Goal: Information Seeking & Learning: Learn about a topic

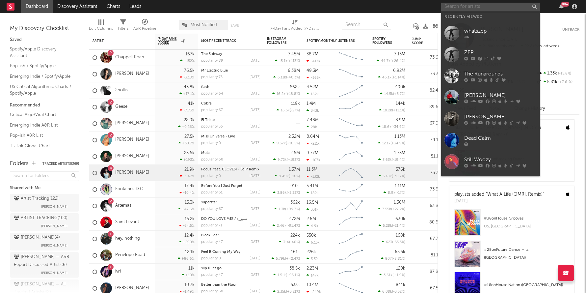
click at [451, 10] on input "text" at bounding box center [490, 7] width 99 height 8
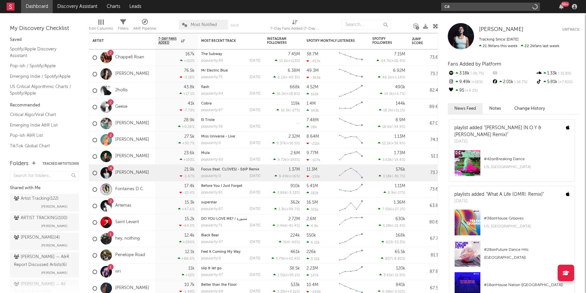
type input "c"
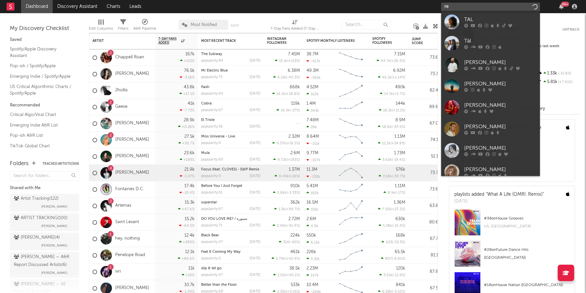
type input "r"
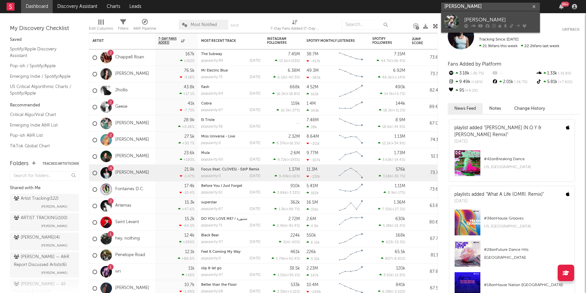
type input "[PERSON_NAME]"
click at [482, 15] on link "[PERSON_NAME]" at bounding box center [490, 21] width 99 height 21
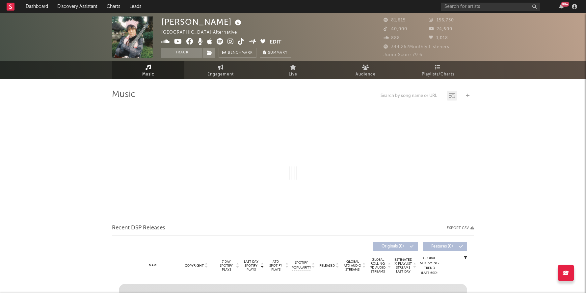
select select "6m"
